Goal: Task Accomplishment & Management: Complete application form

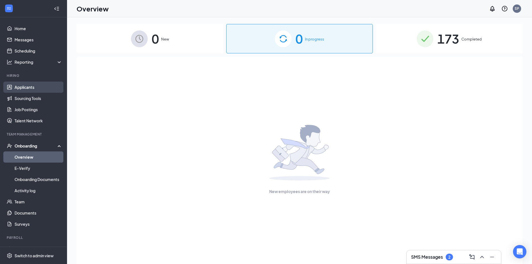
click at [28, 85] on link "Applicants" at bounding box center [39, 87] width 48 height 11
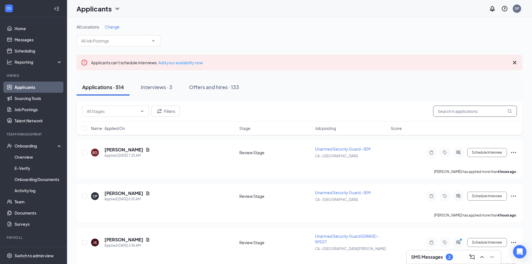
click at [462, 107] on input "text" at bounding box center [475, 111] width 84 height 11
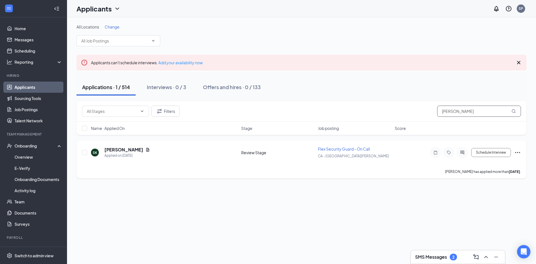
type input "[PERSON_NAME]"
click at [517, 154] on icon "Ellipses" at bounding box center [517, 152] width 7 height 7
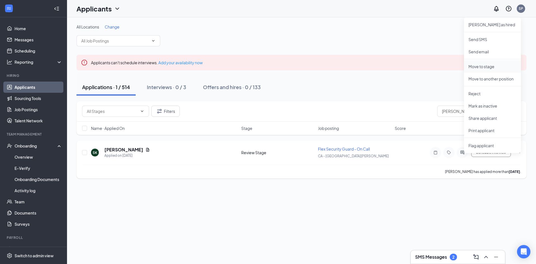
click at [481, 62] on li "Move to stage" at bounding box center [492, 66] width 57 height 12
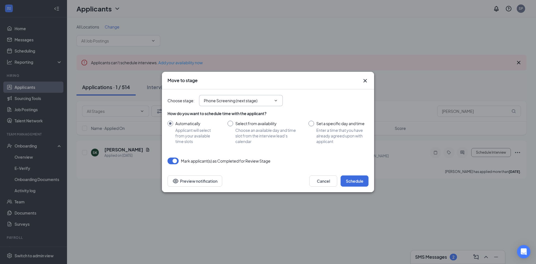
click at [269, 102] on input "Phone Screening (next stage)" at bounding box center [238, 100] width 68 height 6
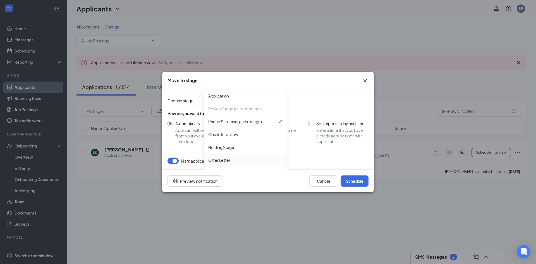
click at [229, 160] on div "Offer Letter" at bounding box center [219, 160] width 22 height 6
type input "Offer Letter"
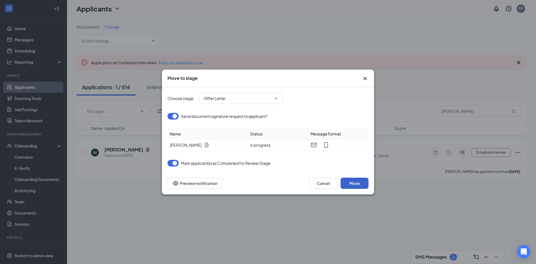
click at [355, 183] on button "Move" at bounding box center [355, 183] width 28 height 11
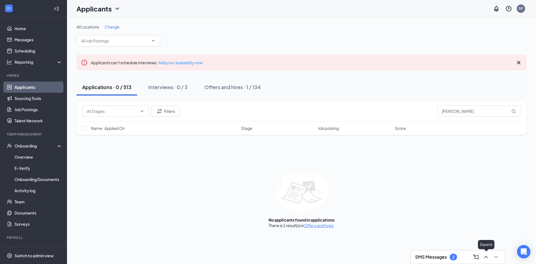
click at [483, 258] on icon "ChevronUp" at bounding box center [486, 257] width 7 height 7
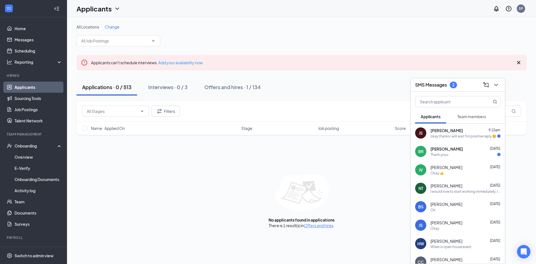
click at [465, 133] on div "[PERSON_NAME] 9:15am" at bounding box center [466, 131] width 70 height 6
click at [462, 151] on div "[PERSON_NAME] [DATE]" at bounding box center [466, 149] width 70 height 6
click at [462, 167] on div "[PERSON_NAME] [DATE]" at bounding box center [466, 167] width 70 height 6
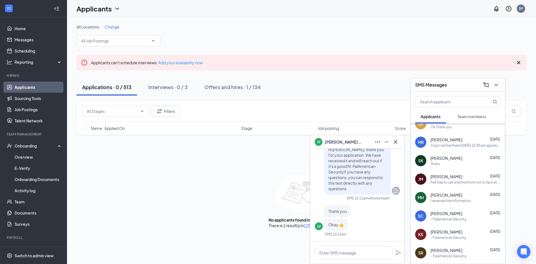
scroll to position [156, 0]
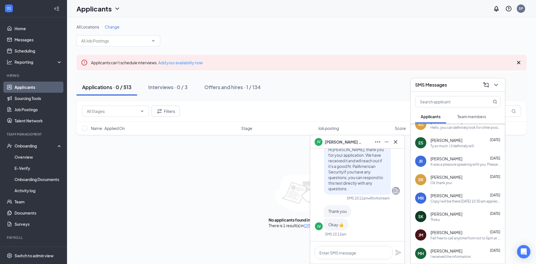
click at [447, 147] on div "Ty so much. I.ll definitely will ." at bounding box center [453, 146] width 45 height 5
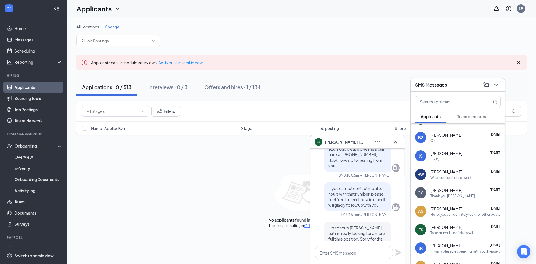
scroll to position [72, 0]
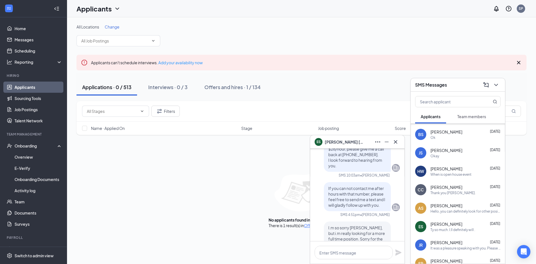
click at [450, 191] on div "Thank you [PERSON_NAME]." at bounding box center [453, 192] width 45 height 5
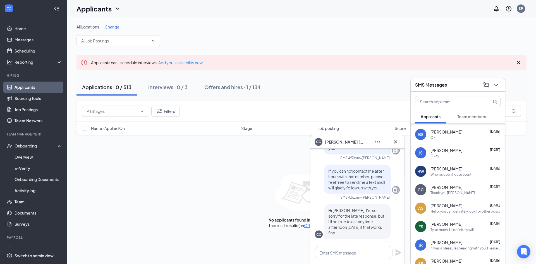
scroll to position [-168, 0]
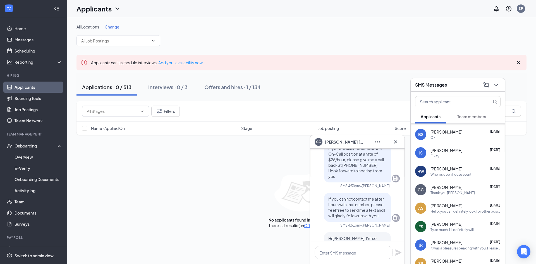
click at [451, 246] on div "It was a pleasure speaking with you. Please check the calendar invite I sent ov…" at bounding box center [466, 248] width 70 height 5
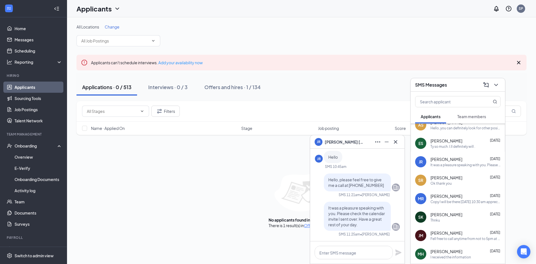
scroll to position [156, 0]
click at [450, 238] on div "Fell free to call anytime from not to 5pm at [PHONE_NUMBER]" at bounding box center [466, 238] width 70 height 5
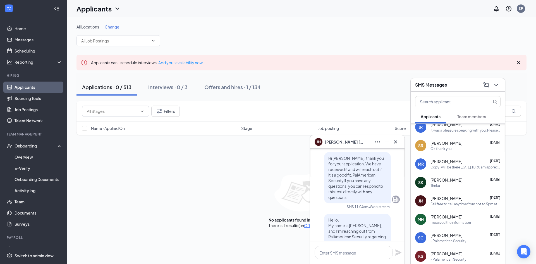
scroll to position [212, 0]
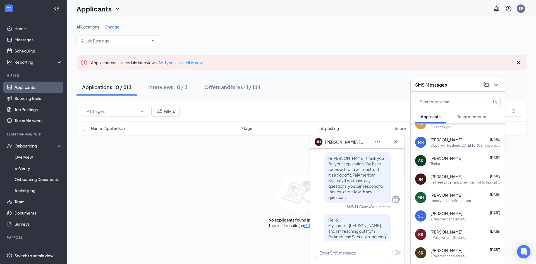
click at [450, 201] on div "I received the information" at bounding box center [451, 200] width 40 height 5
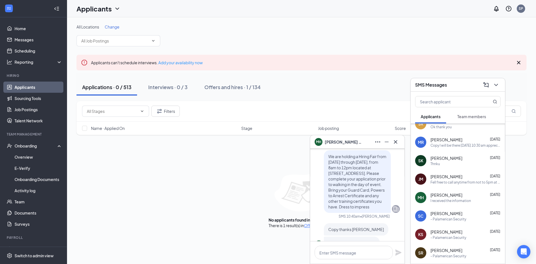
scroll to position [-28, 0]
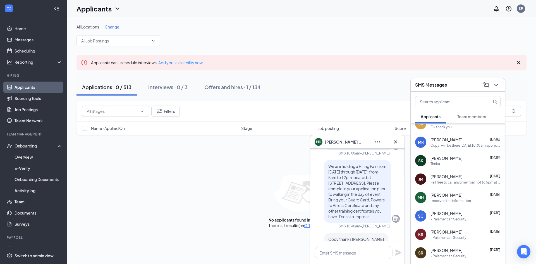
drag, startPoint x: 362, startPoint y: 219, endPoint x: 314, endPoint y: 156, distance: 79.9
click at [314, 156] on div "[PERSON_NAME] Applicant Flex Security Guard - On Call • CA - [GEOGRAPHIC_DATA][…" at bounding box center [357, 62] width 94 height 414
copy span "We are holding a Hiring Fair from [DATE] through [DATE], from 8am to 12pm locat…"
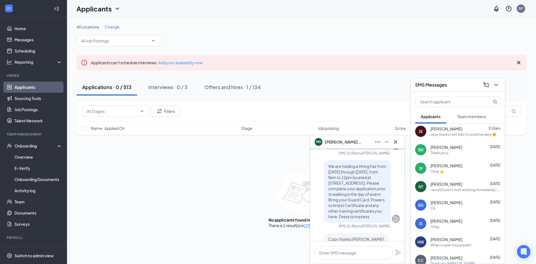
scroll to position [0, 0]
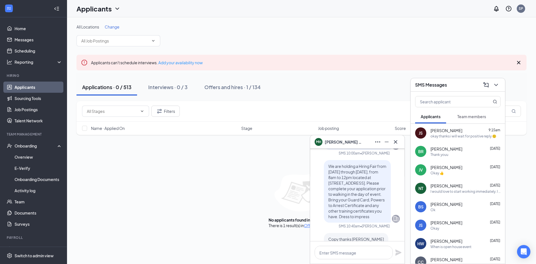
click at [452, 128] on span "[PERSON_NAME]" at bounding box center [447, 131] width 32 height 6
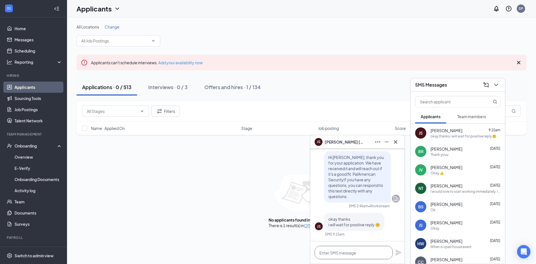
click at [352, 251] on textarea at bounding box center [354, 252] width 78 height 13
paste textarea "We are holding a Hiring Fair from [DATE] through [DATE], from 8am to 12pm locat…"
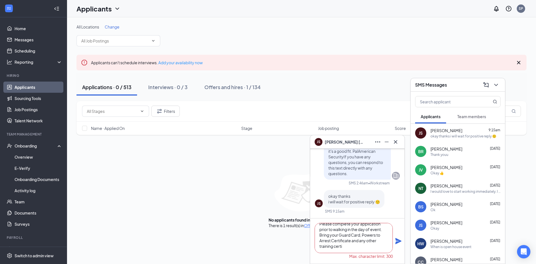
scroll to position [28, 0]
drag, startPoint x: 373, startPoint y: 250, endPoint x: 331, endPoint y: 249, distance: 41.9
click at [331, 249] on textarea "We are holding a Hiring Fair from [DATE] through [DATE], from 8am to 12pm locat…" at bounding box center [354, 238] width 78 height 30
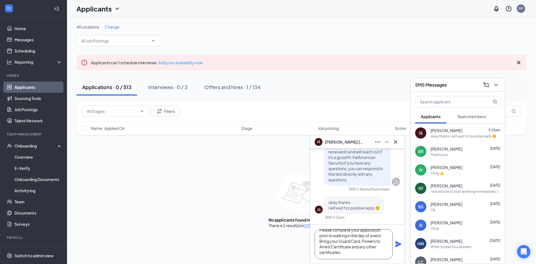
drag, startPoint x: 336, startPoint y: 244, endPoint x: 337, endPoint y: 236, distance: 7.6
click at [337, 236] on textarea "We are holding a Hiring Fair from [DATE] through [DATE], from 8am to 12pm locat…" at bounding box center [354, 244] width 78 height 30
click at [365, 251] on textarea "We are holding a Hiring Fair from [DATE] through [DATE], from 8am to 12pm locat…" at bounding box center [354, 244] width 78 height 30
type textarea "We are holding a Hiring Fair from [DATE] through [DATE], from 8am to 12pm locat…"
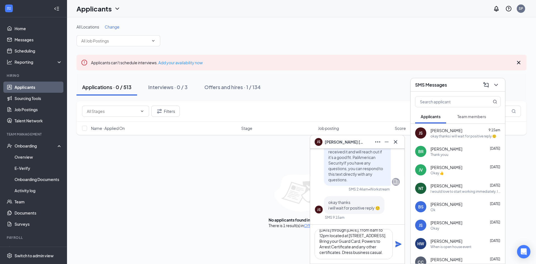
click at [398, 242] on icon "Plane" at bounding box center [398, 244] width 6 height 6
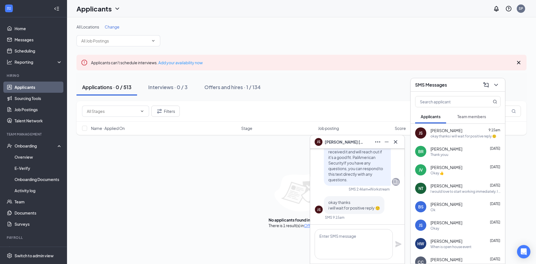
scroll to position [0, 0]
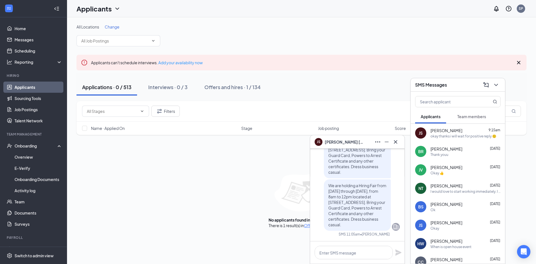
drag, startPoint x: 371, startPoint y: 227, endPoint x: 321, endPoint y: 178, distance: 69.9
click at [324, 178] on div "We are holding a Hiring Fair from [DATE] through [DATE], from 8am to 12pm locat…" at bounding box center [357, 179] width 67 height 104
copy span "We are holding a Hiring Fair from [DATE] through [DATE], from 8am to 12pm locat…"
click at [474, 152] on div "Thank youu" at bounding box center [466, 154] width 70 height 5
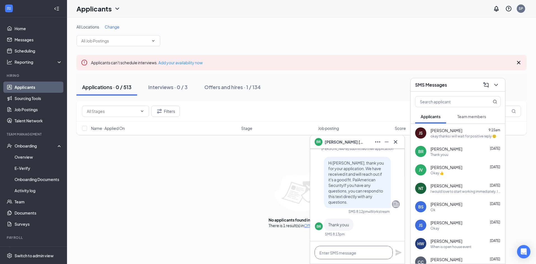
click at [362, 254] on textarea at bounding box center [354, 252] width 78 height 13
paste textarea "We are holding a Hiring Fair from [DATE] through [DATE], from 8am to 12pm locat…"
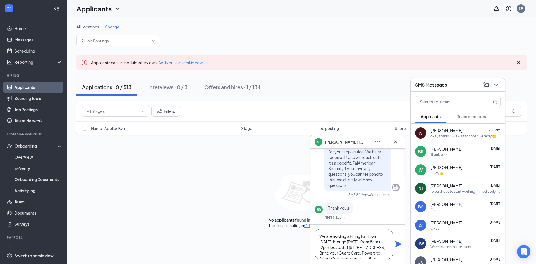
scroll to position [17, 0]
type textarea "We are holding a Hiring Fair from [DATE] through [DATE], from 8am to 12pm locat…"
click at [396, 245] on icon "Plane" at bounding box center [398, 244] width 6 height 6
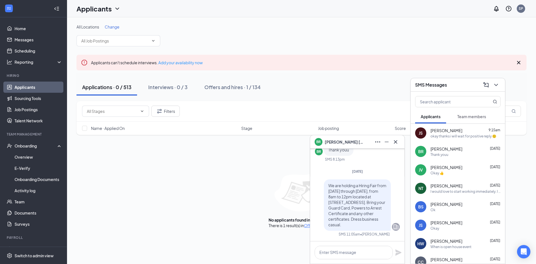
scroll to position [0, 0]
click at [451, 192] on div "I would love to start working immediately. I am a very serious candidate." at bounding box center [466, 191] width 70 height 5
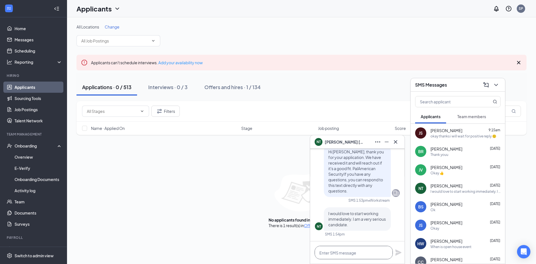
click at [352, 250] on textarea at bounding box center [354, 252] width 78 height 13
paste textarea "We are holding a Hiring Fair from [DATE] through [DATE], from 8am to 12pm locat…"
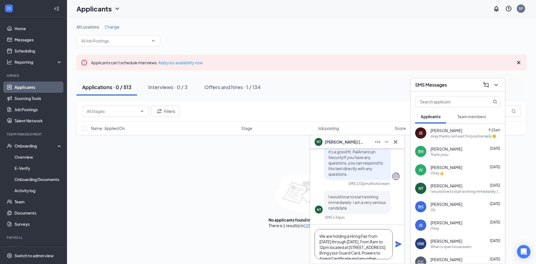
scroll to position [17, 0]
type textarea "We are holding a Hiring Fair from [DATE] through [DATE], from 8am to 12pm locat…"
click at [400, 242] on icon "Plane" at bounding box center [398, 244] width 7 height 7
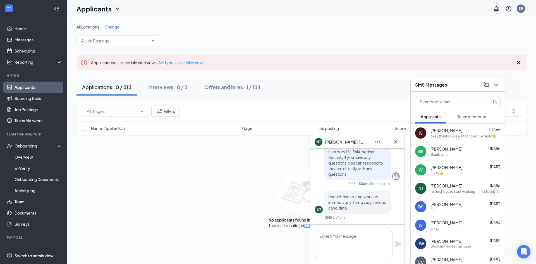
scroll to position [0, 0]
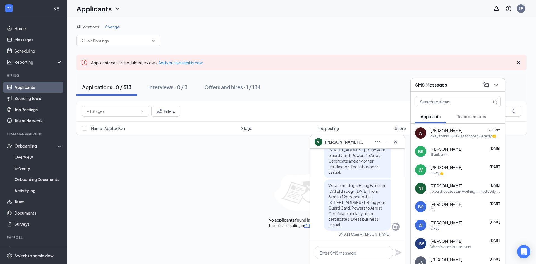
click at [456, 203] on span "[PERSON_NAME]" at bounding box center [447, 204] width 32 height 6
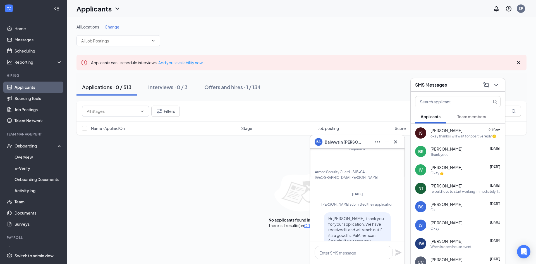
scroll to position [-56, 0]
click at [361, 254] on textarea at bounding box center [354, 252] width 78 height 13
paste textarea "We are holding a Hiring Fair from [DATE] through [DATE], from 8am to 12pm locat…"
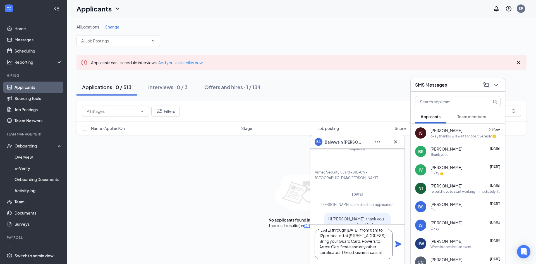
type textarea "We are holding a Hiring Fair from [DATE] through [DATE], from 8am to 12pm locat…"
click at [398, 241] on icon "Plane" at bounding box center [398, 244] width 7 height 7
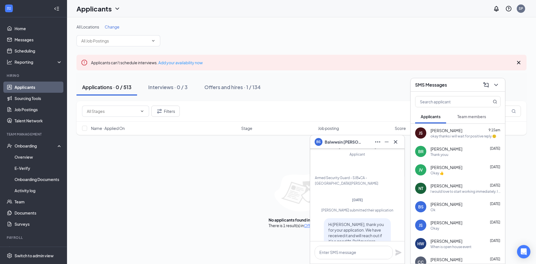
scroll to position [0, 0]
click at [443, 227] on div "Okay" at bounding box center [466, 228] width 70 height 5
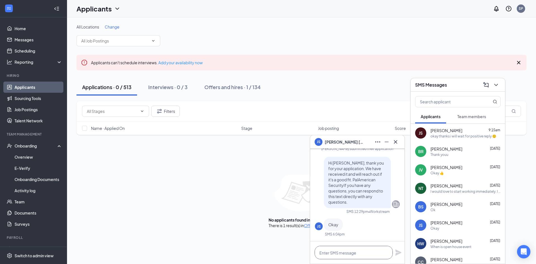
click at [359, 253] on textarea at bounding box center [354, 252] width 78 height 13
paste textarea "We are holding a Hiring Fair from [DATE] through [DATE], from 8am to 12pm locat…"
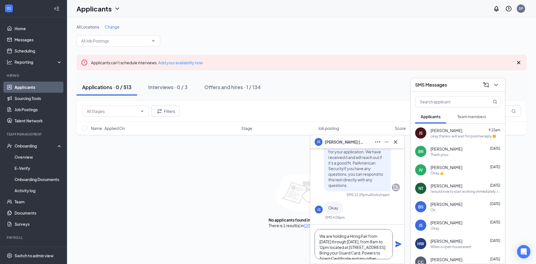
scroll to position [17, 0]
type textarea "We are holding a Hiring Fair from [DATE] through [DATE], from 8am to 12pm locat…"
click at [397, 246] on icon "Plane" at bounding box center [398, 244] width 6 height 6
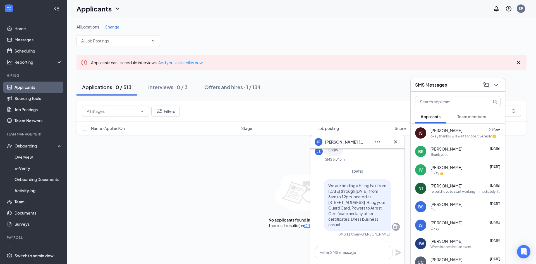
scroll to position [0, 0]
click at [441, 240] on span "[PERSON_NAME]" at bounding box center [447, 241] width 32 height 6
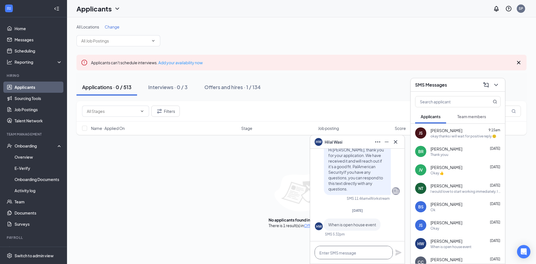
click at [378, 249] on textarea at bounding box center [354, 252] width 78 height 13
paste textarea "We are holding a Hiring Fair from [DATE] through [DATE], from 8am to 12pm locat…"
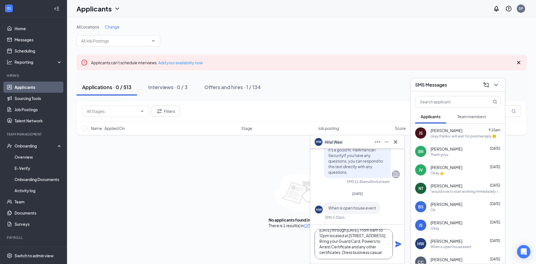
type textarea "We are holding a Hiring Fair from [DATE] through [DATE], from 8am to 12pm locat…"
click at [397, 245] on icon "Plane" at bounding box center [398, 244] width 6 height 6
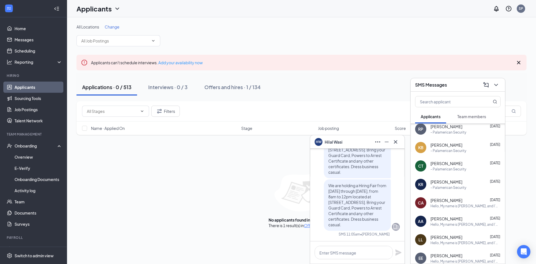
scroll to position [363, 0]
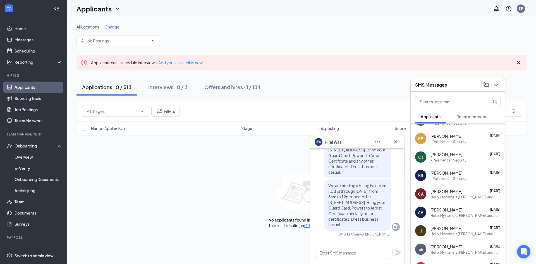
click at [446, 195] on div "Hello, My name is [PERSON_NAME], and I’m reaching out from PalAmerican Security…" at bounding box center [466, 197] width 70 height 5
click at [443, 212] on span "[PERSON_NAME]" at bounding box center [447, 210] width 32 height 6
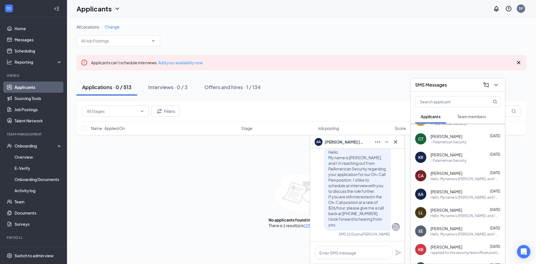
scroll to position [391, 0]
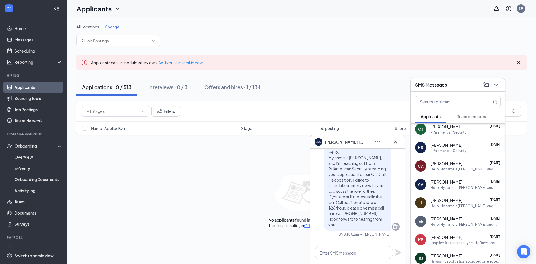
click at [442, 229] on div "EE [PERSON_NAME] [DATE] Hello, My name is [PERSON_NAME], and I’m reaching out f…" at bounding box center [458, 221] width 94 height 18
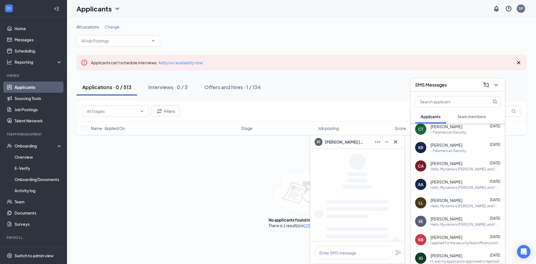
scroll to position [419, 0]
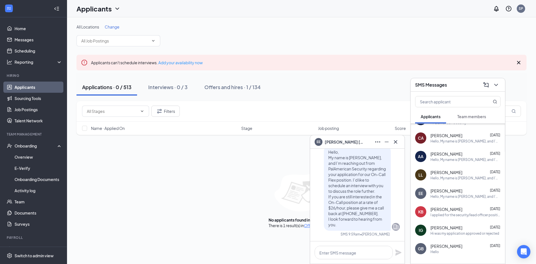
click at [441, 218] on div "KB [PERSON_NAME] [DATE] I applied for the security/lead officer position. My re…" at bounding box center [458, 211] width 94 height 18
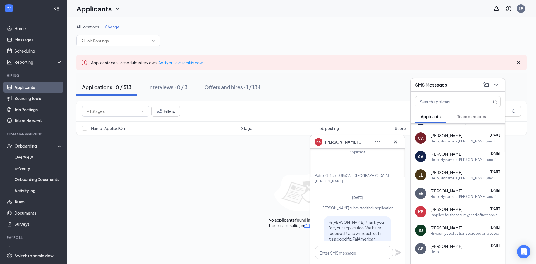
scroll to position [-84, 0]
click at [353, 255] on textarea at bounding box center [354, 252] width 78 height 13
paste textarea "We are holding a Hiring Fair from [DATE] through [DATE], from 8am to 12pm locat…"
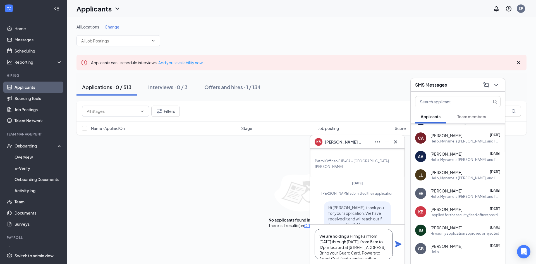
scroll to position [-101, 0]
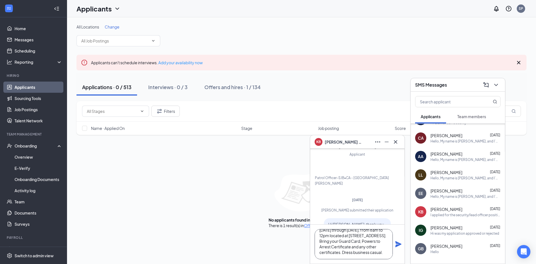
type textarea "We are holding a Hiring Fair from [DATE] through [DATE], from 8am to 12pm locat…"
click at [398, 245] on icon "Plane" at bounding box center [398, 244] width 6 height 6
click at [433, 237] on div "IG [PERSON_NAME] [DATE] Hi was my application approved or rejected" at bounding box center [458, 230] width 94 height 18
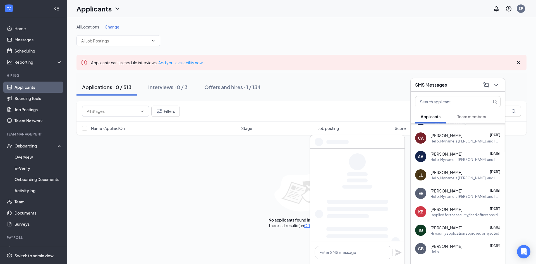
scroll to position [0, 0]
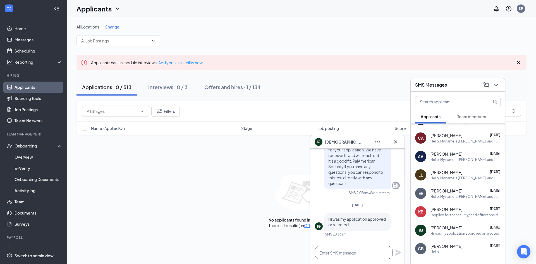
click at [368, 254] on textarea at bounding box center [354, 252] width 78 height 13
paste textarea "We are holding a Hiring Fair from [DATE] through [DATE], from 8am to 12pm locat…"
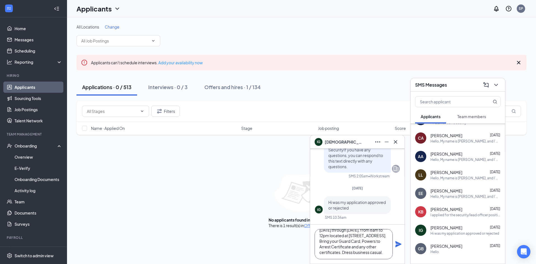
type textarea "We are holding a Hiring Fair from [DATE] through [DATE], from 8am to 12pm locat…"
click at [397, 244] on icon "Plane" at bounding box center [398, 244] width 7 height 7
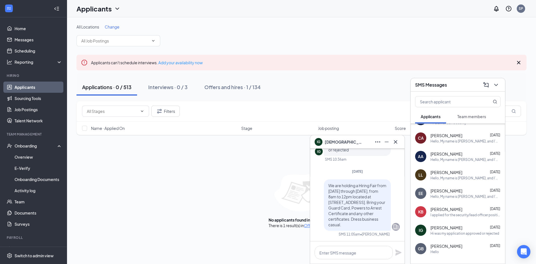
click at [458, 231] on div "Hi was my application approved or rejected" at bounding box center [465, 233] width 69 height 5
click at [436, 248] on span "[PERSON_NAME]" at bounding box center [447, 246] width 32 height 6
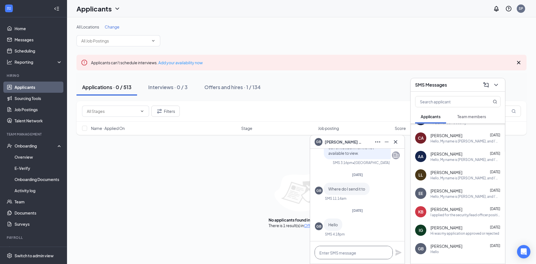
click at [363, 257] on textarea at bounding box center [354, 252] width 78 height 13
paste textarea "We are holding a Hiring Fair from [DATE] through [DATE], from 8am to 12pm locat…"
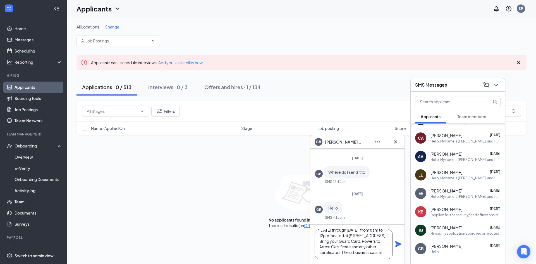
type textarea "We are holding a Hiring Fair from [DATE] through [DATE], from 8am to 12pm locat…"
click at [395, 244] on icon "Plane" at bounding box center [398, 244] width 7 height 7
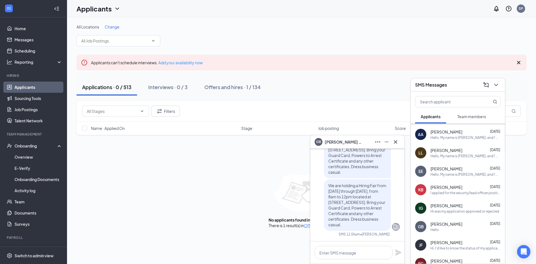
click at [437, 242] on span "[PERSON_NAME]" at bounding box center [447, 243] width 32 height 6
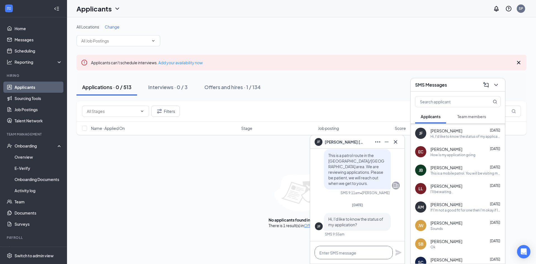
click at [360, 248] on textarea at bounding box center [354, 252] width 78 height 13
paste textarea "We are holding a Hiring Fair from [DATE] through [DATE], from 8am to 12pm locat…"
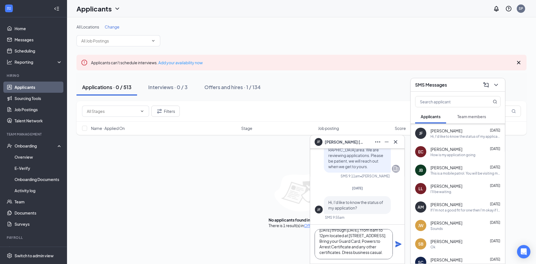
type textarea "We are holding a Hiring Fair from [DATE] through [DATE], from 8am to 12pm locat…"
click at [398, 245] on icon "Plane" at bounding box center [398, 244] width 6 height 6
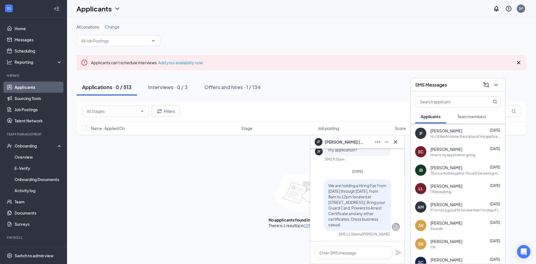
click at [459, 156] on div "How is my application going" at bounding box center [453, 154] width 45 height 5
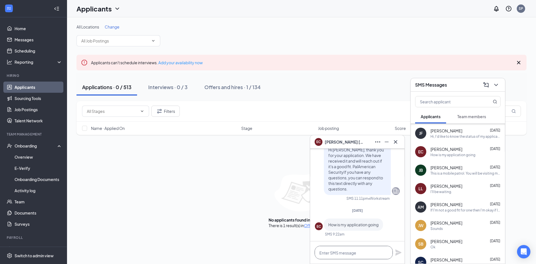
click at [375, 250] on textarea at bounding box center [354, 252] width 78 height 13
paste textarea "We are holding a Hiring Fair from [DATE] through [DATE], from 8am to 12pm locat…"
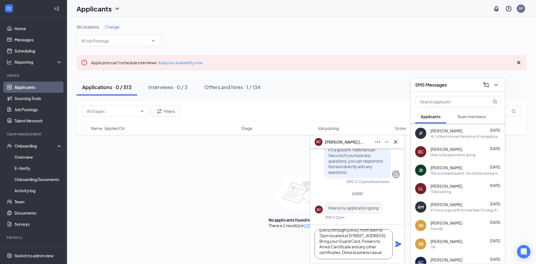
type textarea "We are holding a Hiring Fair from [DATE] through [DATE], from 8am to 12pm locat…"
click at [399, 243] on icon "Plane" at bounding box center [398, 244] width 6 height 6
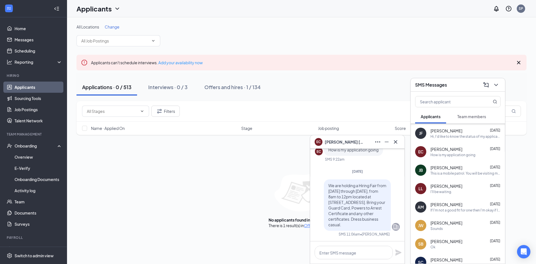
click at [445, 175] on div "This is a mobile patrol. You will be visiting multiple sites in the [GEOGRAPHIC…" at bounding box center [466, 173] width 70 height 5
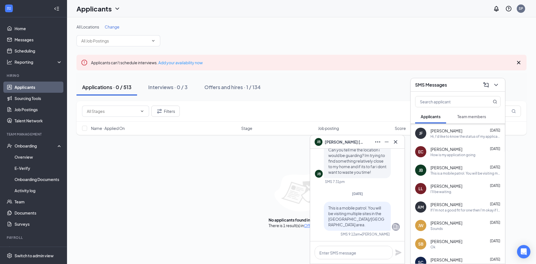
click at [440, 185] on span "[PERSON_NAME]" at bounding box center [447, 186] width 32 height 6
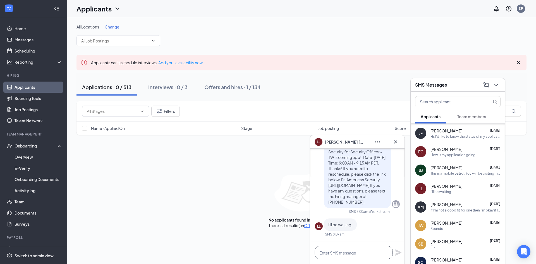
drag, startPoint x: 366, startPoint y: 249, endPoint x: 368, endPoint y: 251, distance: 3.1
click at [366, 249] on textarea at bounding box center [354, 252] width 78 height 13
paste textarea "We are holding a Hiring Fair from [DATE] through [DATE], from 8am to 12pm locat…"
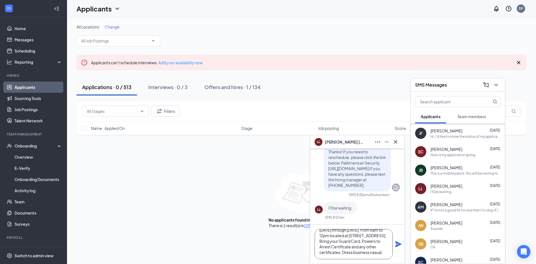
type textarea "We are holding a Hiring Fair from [DATE] through [DATE], from 8am to 12pm locat…"
click at [398, 243] on icon "Plane" at bounding box center [398, 244] width 6 height 6
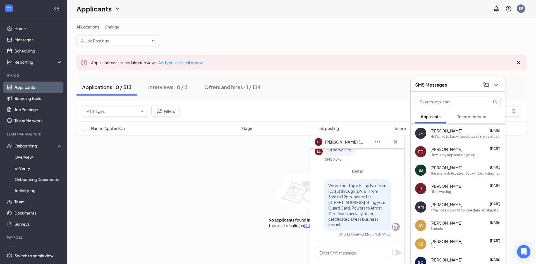
click at [441, 211] on div "If I'm not a good fit for one then I'm okay if I'm a good fit for another posit…" at bounding box center [466, 210] width 70 height 5
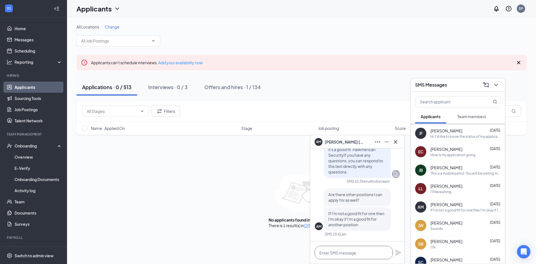
click at [377, 252] on textarea at bounding box center [354, 252] width 78 height 13
paste textarea "We are holding a Hiring Fair from [DATE] through [DATE], from 8am to 12pm locat…"
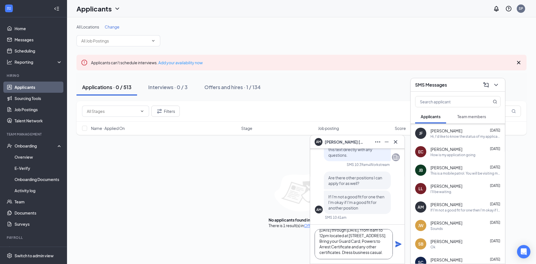
type textarea "We are holding a Hiring Fair from [DATE] through [DATE], from 8am to 12pm locat…"
click at [397, 244] on icon "Plane" at bounding box center [398, 244] width 7 height 7
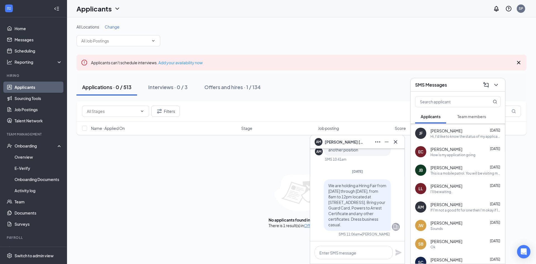
click at [439, 226] on div "Sounds" at bounding box center [437, 228] width 12 height 5
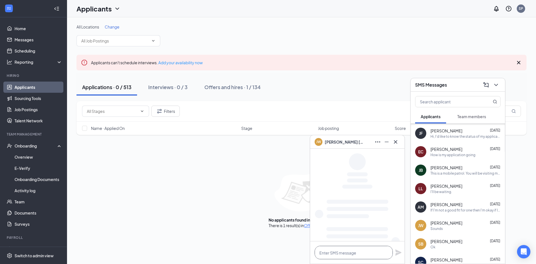
click at [376, 256] on textarea at bounding box center [354, 252] width 78 height 13
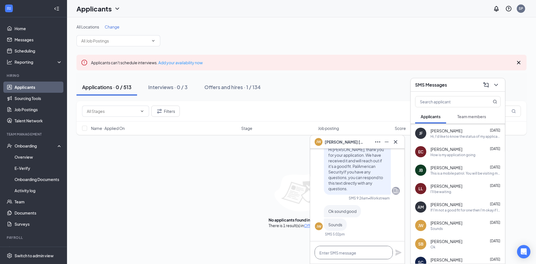
paste textarea "We are holding a Hiring Fair from [DATE] through [DATE], from 8am to 12pm locat…"
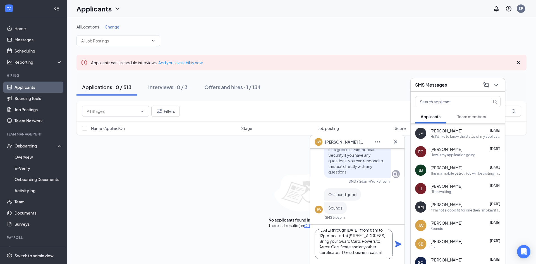
type textarea "We are holding a Hiring Fair from [DATE] through [DATE], from 8am to 12pm locat…"
click at [397, 243] on icon "Plane" at bounding box center [398, 244] width 6 height 6
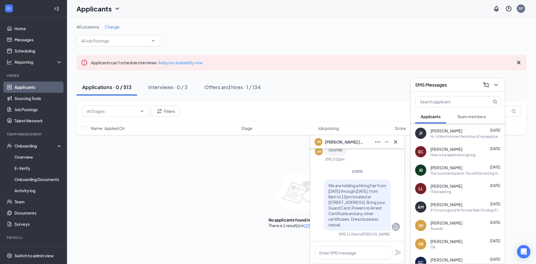
click at [443, 241] on span "[PERSON_NAME]" at bounding box center [447, 241] width 32 height 6
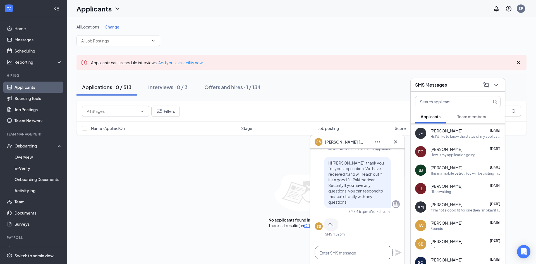
click at [376, 252] on textarea at bounding box center [354, 252] width 78 height 13
paste textarea "We are holding a Hiring Fair from [DATE] through [DATE], from 8am to 12pm locat…"
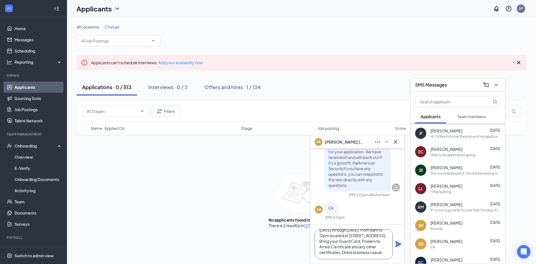
type textarea "We are holding a Hiring Fair from [DATE] through [DATE], from 8am to 12pm locat…"
click at [400, 244] on icon "Plane" at bounding box center [398, 244] width 6 height 6
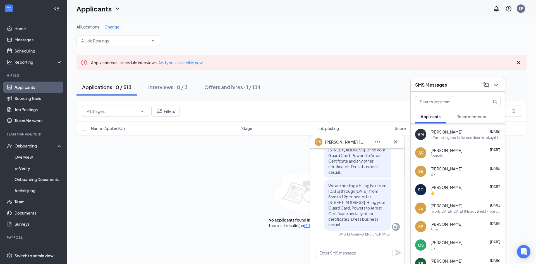
click at [450, 193] on div "👍" at bounding box center [466, 192] width 70 height 5
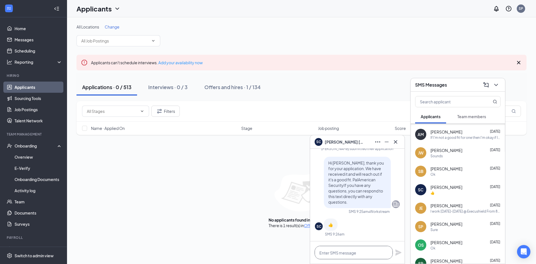
click at [370, 252] on textarea at bounding box center [354, 252] width 78 height 13
paste textarea "We are holding a Hiring Fair from [DATE] through [DATE], from 8am to 12pm locat…"
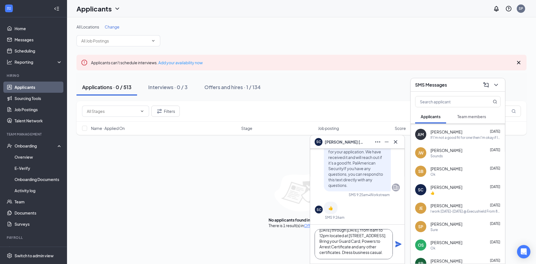
type textarea "We are holding a Hiring Fair from [DATE] through [DATE], from 8am to 12pm locat…"
click at [397, 246] on icon "Plane" at bounding box center [398, 244] width 6 height 6
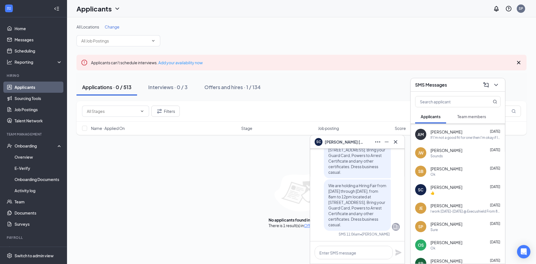
click at [451, 224] on span "[PERSON_NAME]" at bounding box center [447, 224] width 32 height 6
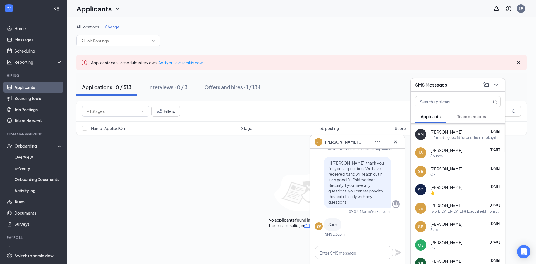
click at [362, 260] on div at bounding box center [357, 252] width 94 height 22
click at [364, 254] on textarea at bounding box center [354, 252] width 78 height 13
paste textarea "We are holding a Hiring Fair from [DATE] through [DATE], from 8am to 12pm locat…"
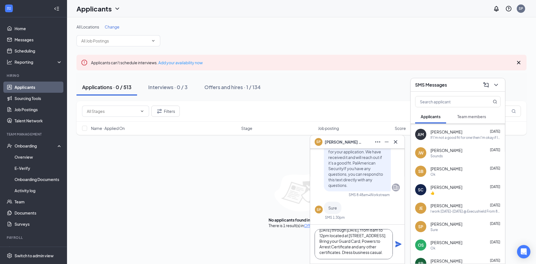
type textarea "We are holding a Hiring Fair from [DATE] through [DATE], from 8am to 12pm locat…"
click at [400, 244] on icon "Plane" at bounding box center [398, 244] width 6 height 6
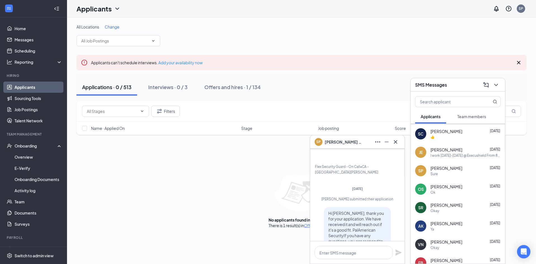
click at [453, 195] on div "OS [PERSON_NAME] [DATE] Ok" at bounding box center [458, 189] width 94 height 18
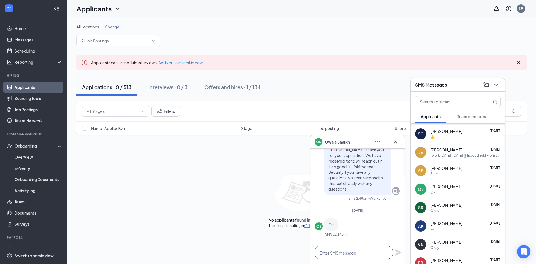
click at [366, 257] on textarea at bounding box center [354, 252] width 78 height 13
paste textarea "We are holding a Hiring Fair from [DATE] through [DATE], from 8am to 12pm locat…"
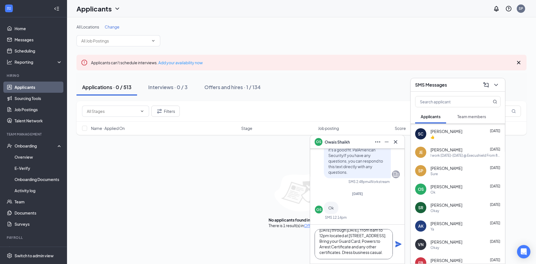
type textarea "We are holding a Hiring Fair from [DATE] through [DATE], from 8am to 12pm locat…"
click at [398, 242] on icon "Plane" at bounding box center [398, 244] width 6 height 6
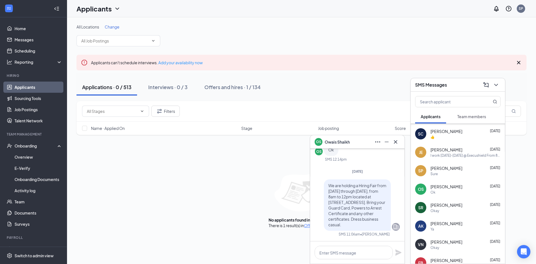
click at [464, 214] on div "SR [PERSON_NAME] [DATE] Okay" at bounding box center [458, 207] width 94 height 18
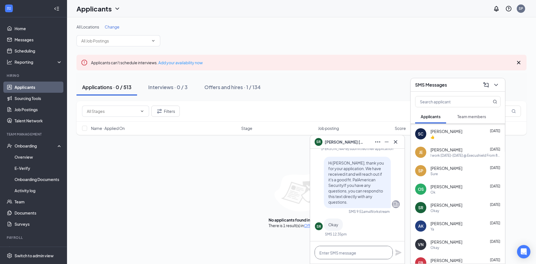
click at [371, 258] on textarea at bounding box center [354, 252] width 78 height 13
paste textarea "We are holding a Hiring Fair from [DATE] through [DATE], from 8am to 12pm locat…"
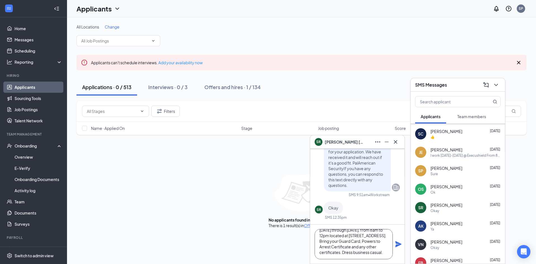
type textarea "We are holding a Hiring Fair from [DATE] through [DATE], from 8am to 12pm locat…"
click at [399, 245] on icon "Plane" at bounding box center [398, 244] width 6 height 6
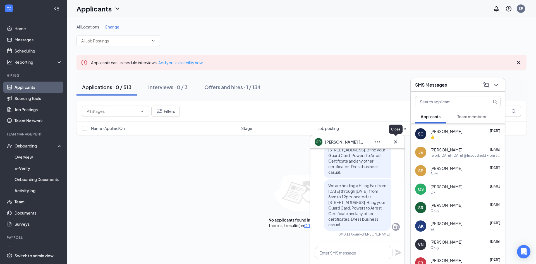
click at [396, 146] on button at bounding box center [395, 141] width 9 height 9
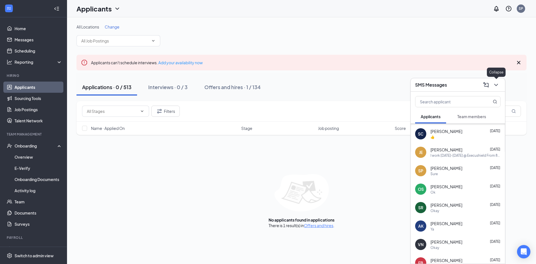
click at [494, 86] on icon "ChevronDown" at bounding box center [496, 85] width 7 height 7
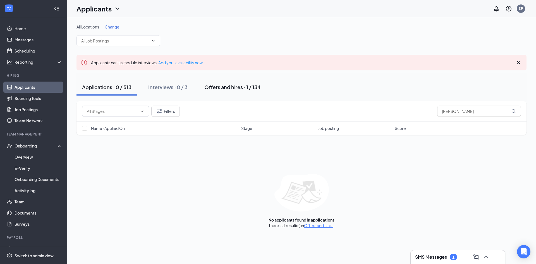
click at [255, 87] on div "Offers and hires · 1 / 134" at bounding box center [232, 86] width 56 height 7
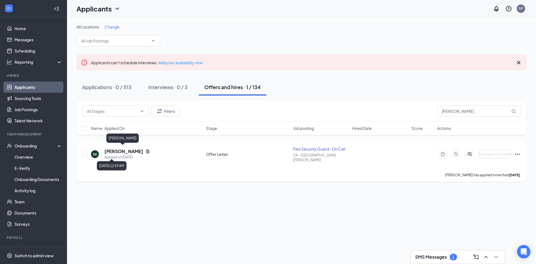
click at [123, 150] on h5 "[PERSON_NAME]" at bounding box center [123, 151] width 39 height 6
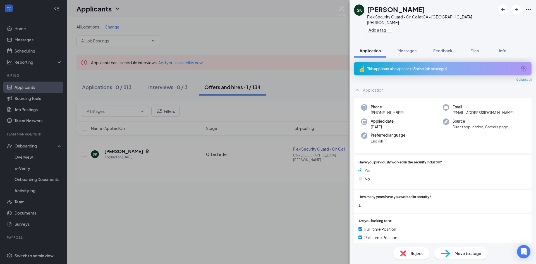
drag, startPoint x: 413, startPoint y: 108, endPoint x: 374, endPoint y: 111, distance: 39.2
click at [374, 111] on div "Phone [PHONE_NUMBER] Email [EMAIL_ADDRESS][DOMAIN_NAME] Applied date [DATE] Sou…" at bounding box center [443, 126] width 178 height 56
copy span "[PHONE_NUMBER]"
click at [294, 206] on div "SK [PERSON_NAME] Flex Security Guard - On Call at [GEOGRAPHIC_DATA] - [GEOGRAPH…" at bounding box center [268, 132] width 536 height 264
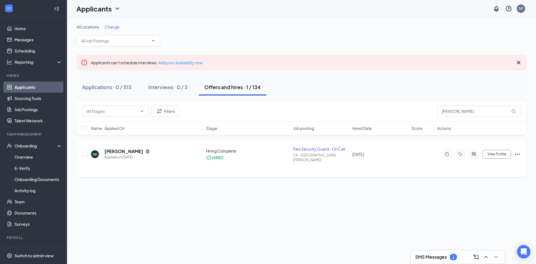
click at [520, 152] on icon "Ellipses" at bounding box center [517, 154] width 7 height 7
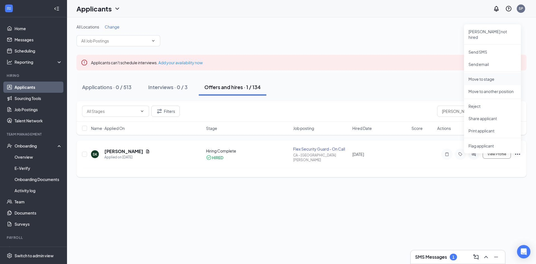
click at [484, 73] on li "Move to stage" at bounding box center [492, 79] width 57 height 12
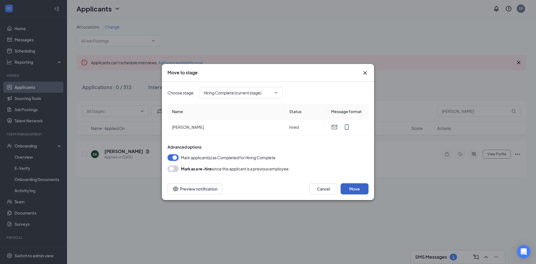
click at [358, 192] on button "Move" at bounding box center [355, 188] width 28 height 11
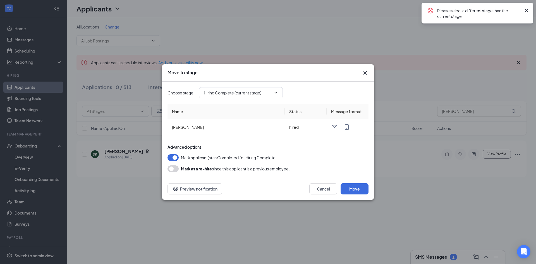
click at [434, 177] on div "Move to stage Choose stage : Hiring Complete (current stage) Name Status Messag…" at bounding box center [268, 132] width 536 height 264
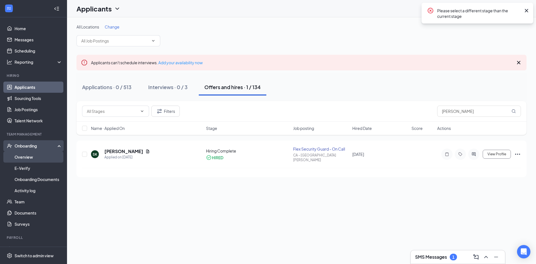
click at [43, 157] on link "Overview" at bounding box center [39, 156] width 48 height 11
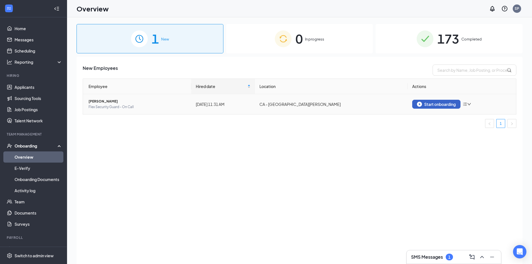
click at [422, 102] on div "Start onboarding" at bounding box center [436, 104] width 39 height 5
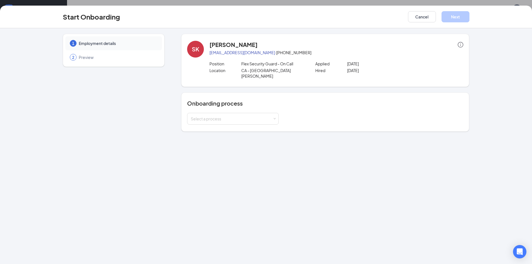
click at [205, 120] on div "Onboarding process Select a process" at bounding box center [325, 111] width 288 height 39
click at [211, 116] on div "Select a process" at bounding box center [232, 119] width 82 height 6
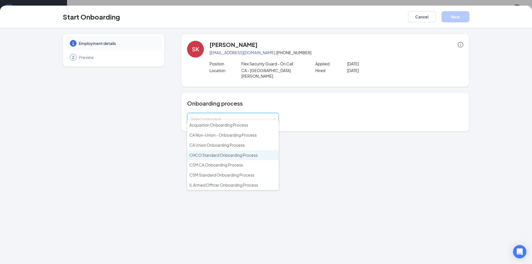
scroll to position [84, 0]
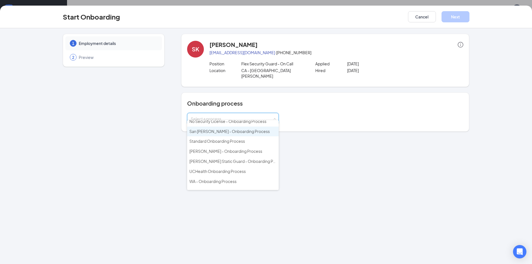
click at [216, 129] on span "San [PERSON_NAME] - Onboarding Process" at bounding box center [229, 131] width 80 height 5
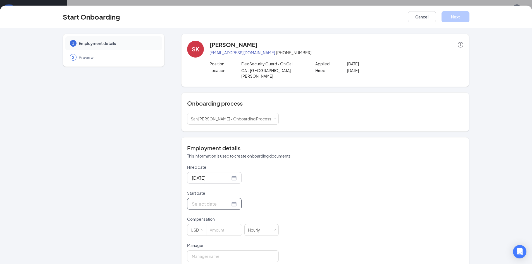
click at [229, 207] on form "Hired date [DATE] Start date Compensation USD [DEMOGRAPHIC_DATA] Manager Employ…" at bounding box center [233, 255] width 92 height 183
click at [233, 199] on div at bounding box center [214, 203] width 54 height 11
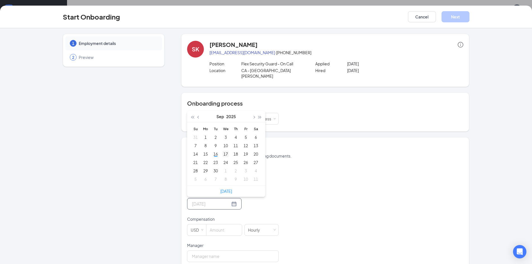
type input "[DATE]"
click at [222, 151] on div "17" at bounding box center [225, 154] width 7 height 7
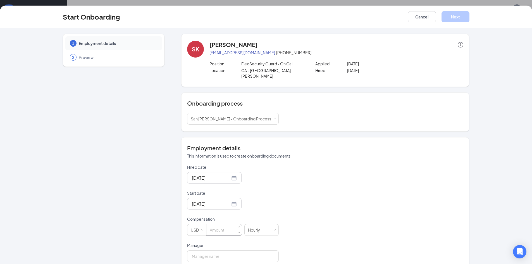
click at [225, 224] on input at bounding box center [223, 229] width 35 height 11
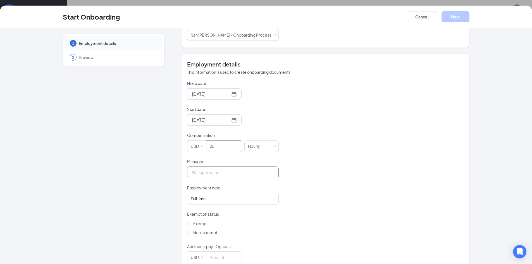
type input "26"
click at [235, 168] on input "Manager" at bounding box center [233, 172] width 92 height 12
type input "[PERSON_NAME]"
click at [233, 194] on div "Full time Works 30+ hours per week and is reasonably expected to work" at bounding box center [233, 198] width 84 height 11
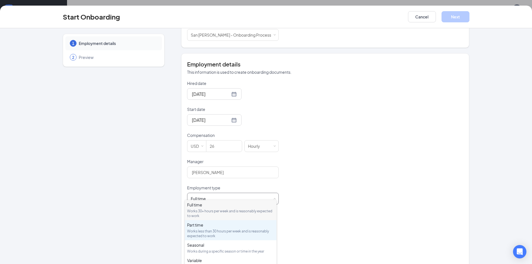
click at [207, 227] on div "Part time" at bounding box center [230, 225] width 87 height 6
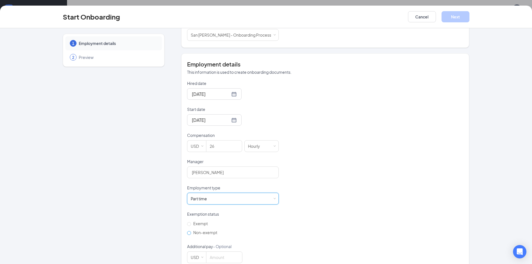
click at [199, 230] on span "Non-exempt" at bounding box center [205, 232] width 28 height 5
click at [191, 231] on input "Non-exempt" at bounding box center [189, 233] width 4 height 4
radio input "true"
click at [454, 18] on button "Next" at bounding box center [455, 16] width 28 height 11
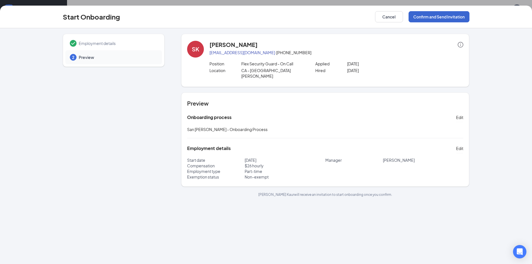
scroll to position [0, 0]
click at [454, 18] on button "Confirm and Send Invitation" at bounding box center [439, 16] width 61 height 11
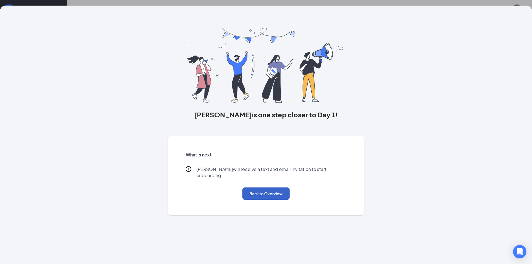
click at [274, 189] on button "Back to Overview" at bounding box center [265, 193] width 47 height 12
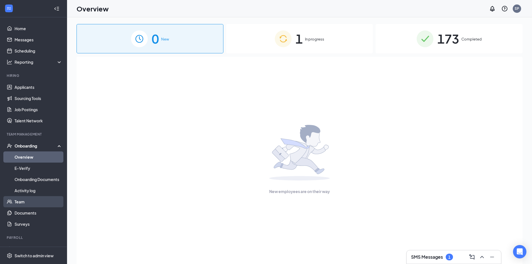
click at [25, 205] on link "Team" at bounding box center [39, 201] width 48 height 11
